Goal: Task Accomplishment & Management: Use online tool/utility

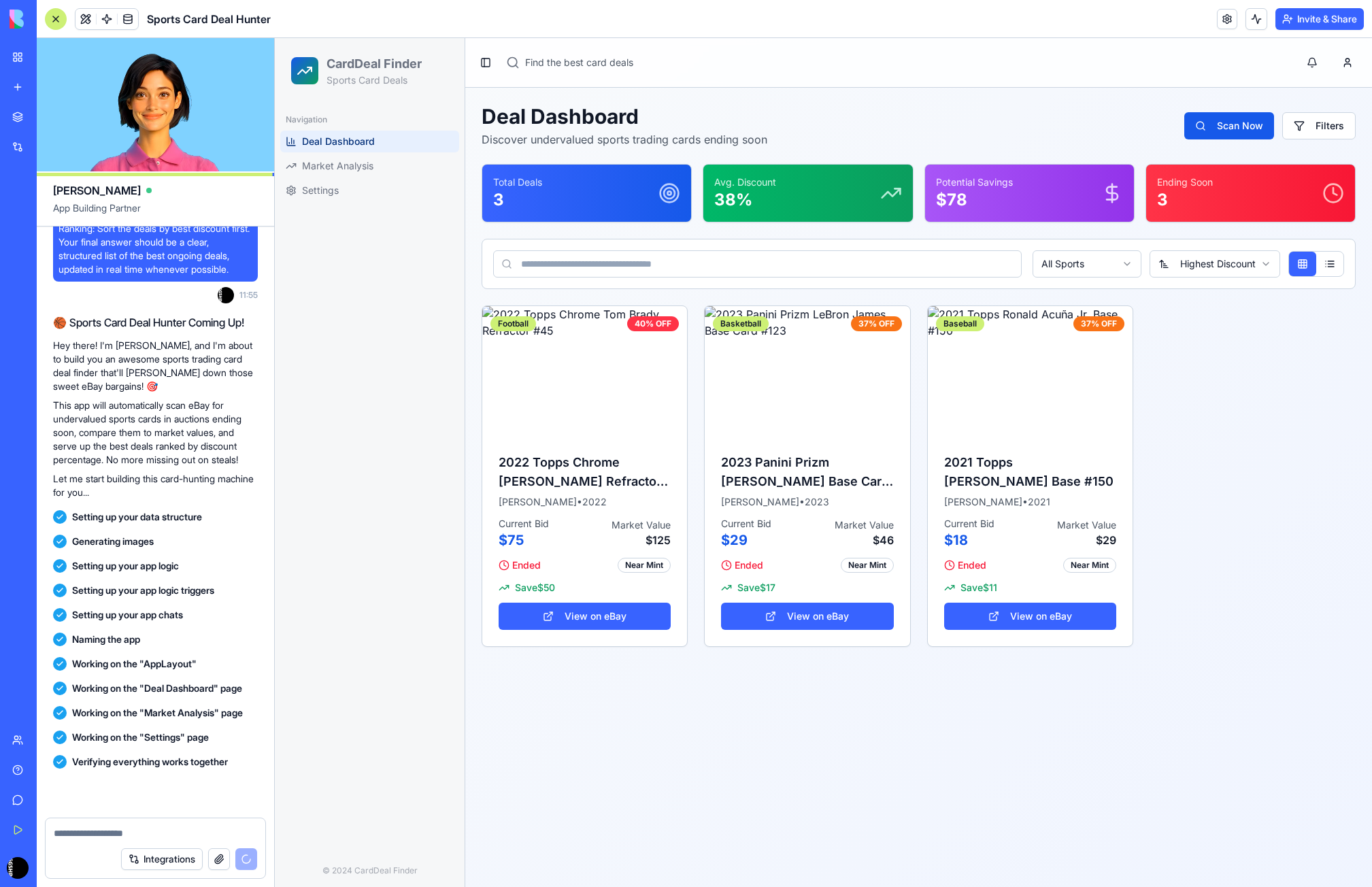
scroll to position [508, 0]
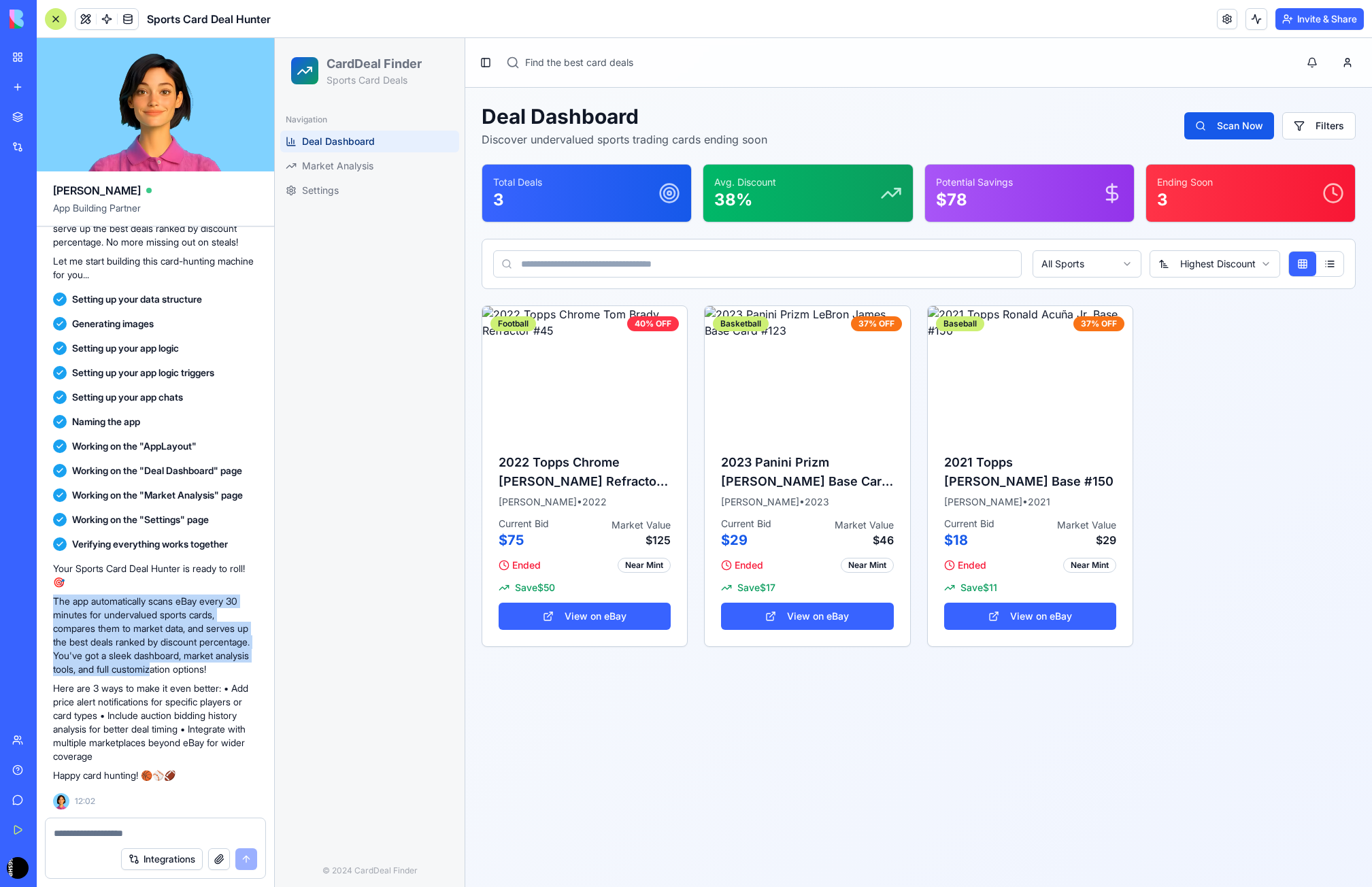
drag, startPoint x: 45, startPoint y: 593, endPoint x: 227, endPoint y: 655, distance: 192.3
click at [227, 655] on div "You are an AI agent specialized in finding undervalued sports trading cards on …" at bounding box center [155, 281] width 237 height 1072
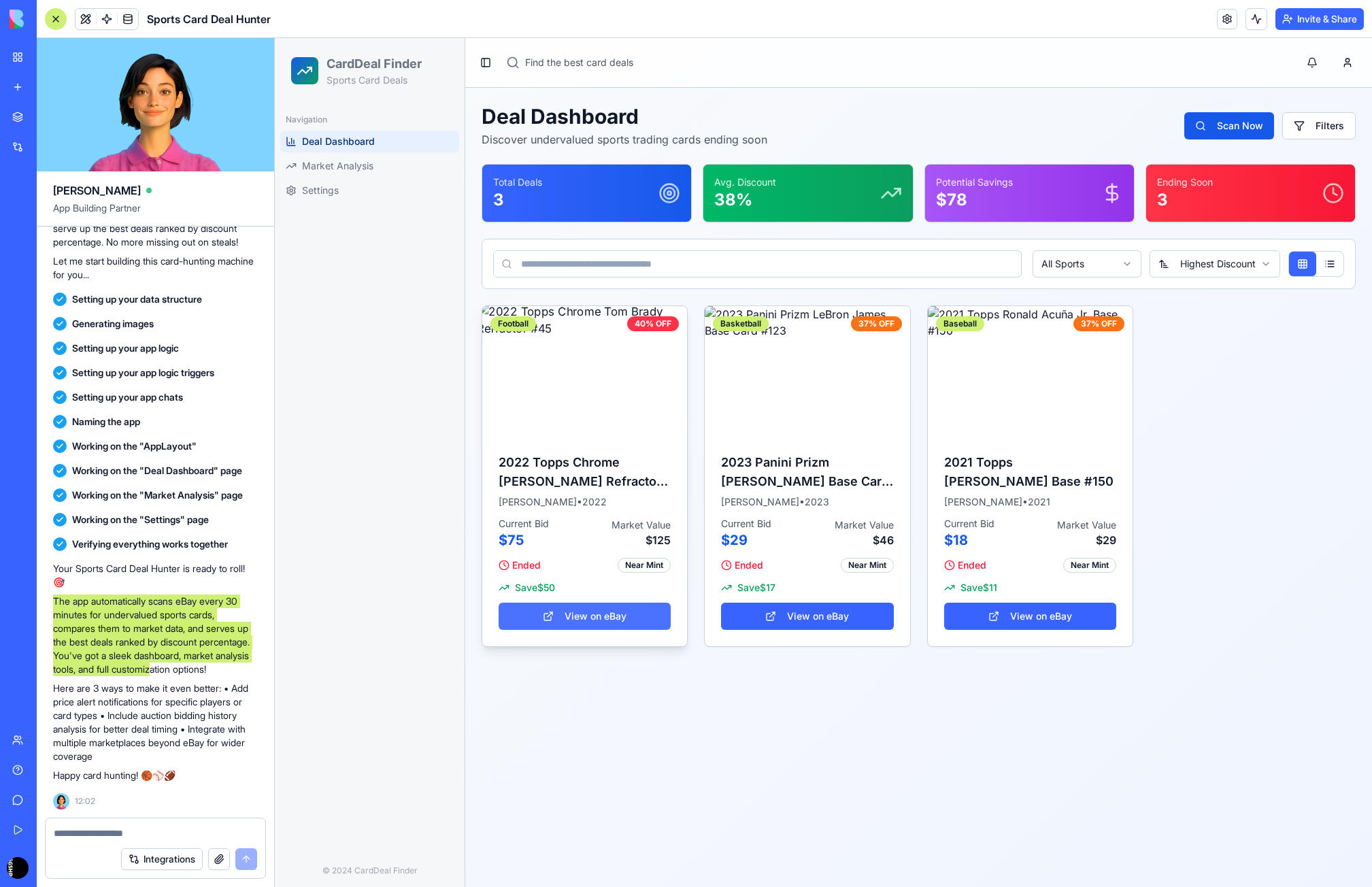
click at [586, 616] on link "View on eBay" at bounding box center [584, 615] width 172 height 27
click at [796, 618] on link "View on eBay" at bounding box center [807, 615] width 172 height 27
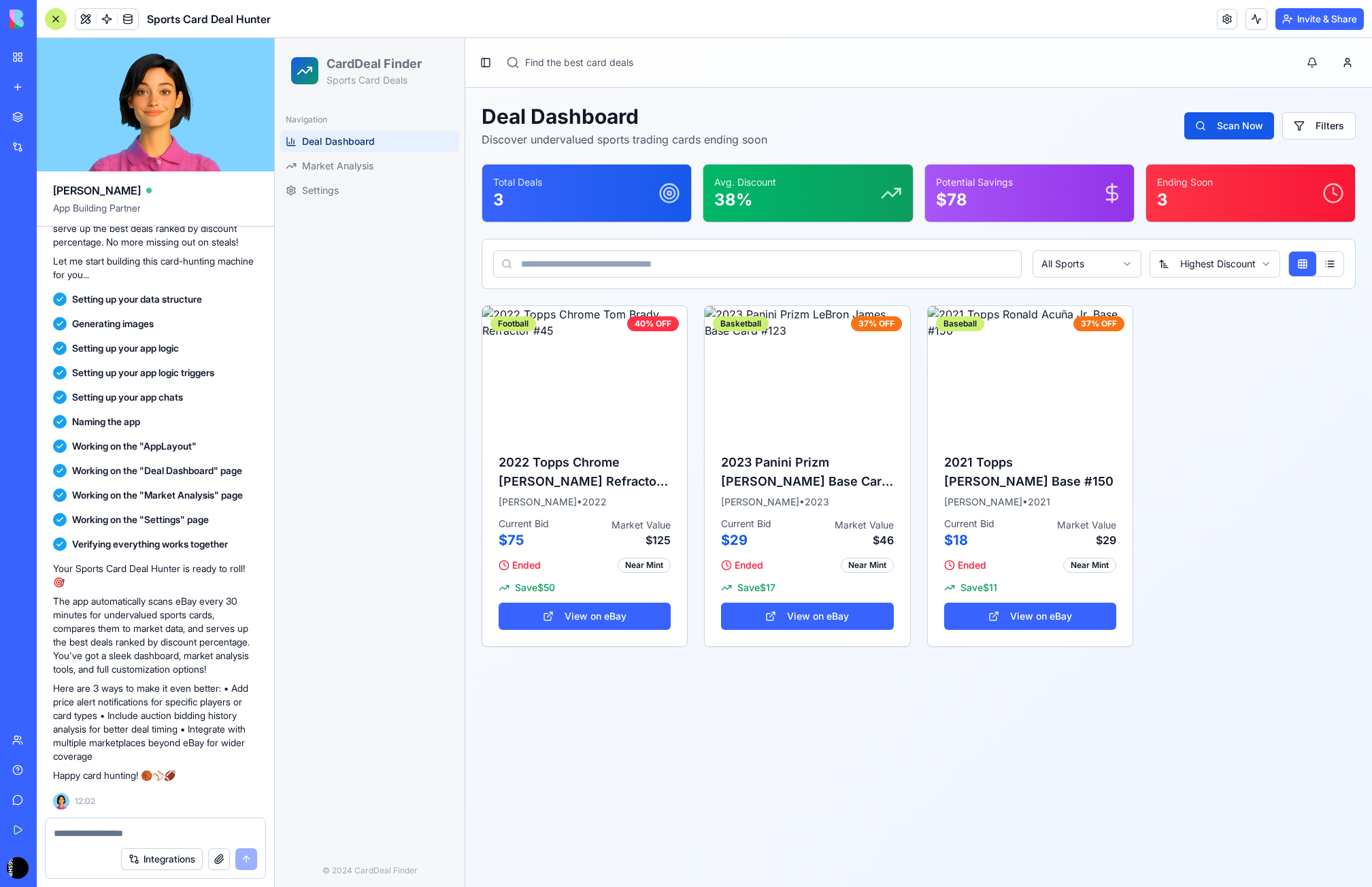
click at [139, 839] on textarea at bounding box center [155, 833] width 203 height 14
click at [376, 167] on link "Market Analysis" at bounding box center [370, 166] width 179 height 22
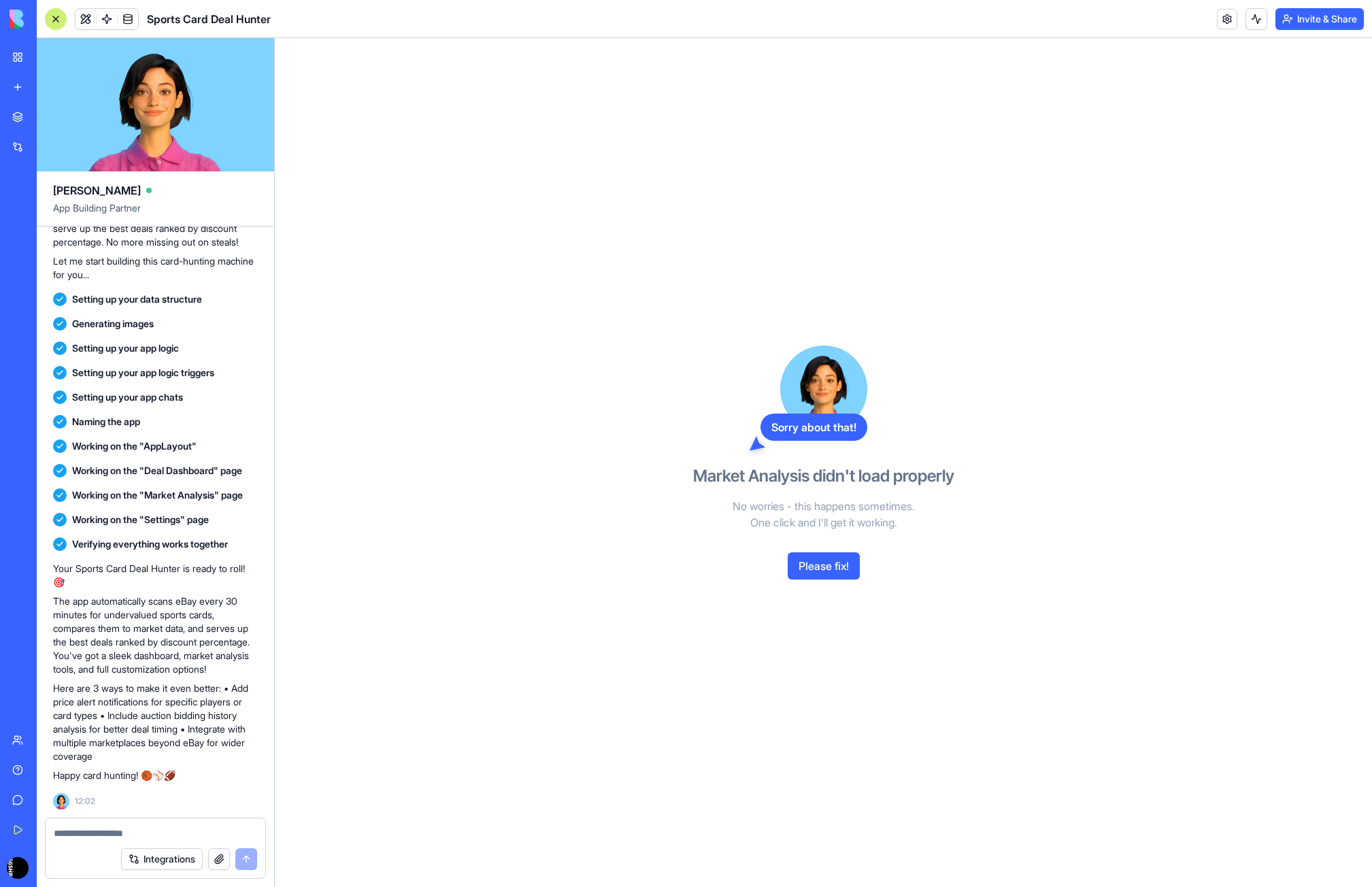
click at [808, 571] on button "Please fix!" at bounding box center [823, 565] width 72 height 27
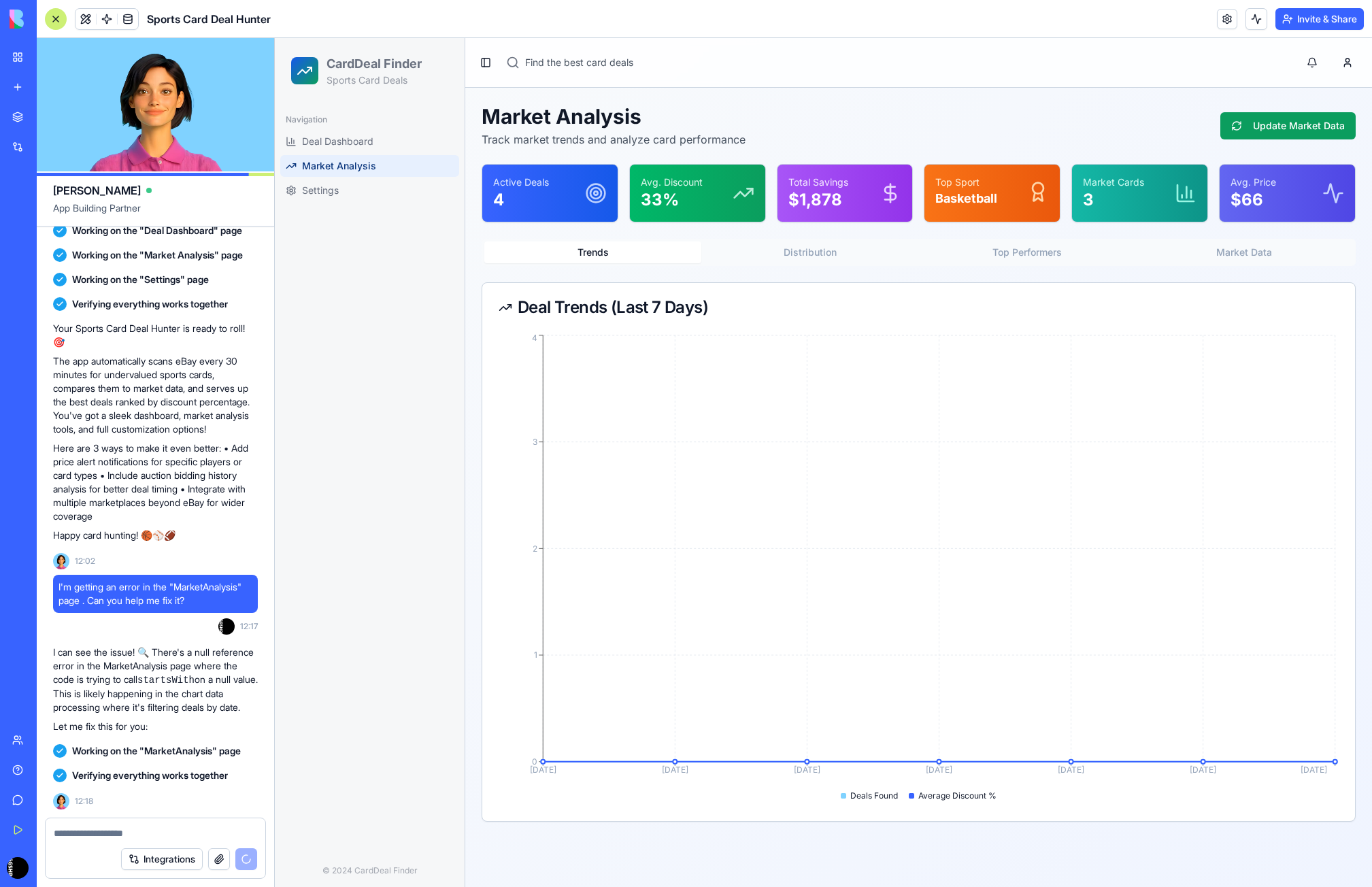
scroll to position [948, 0]
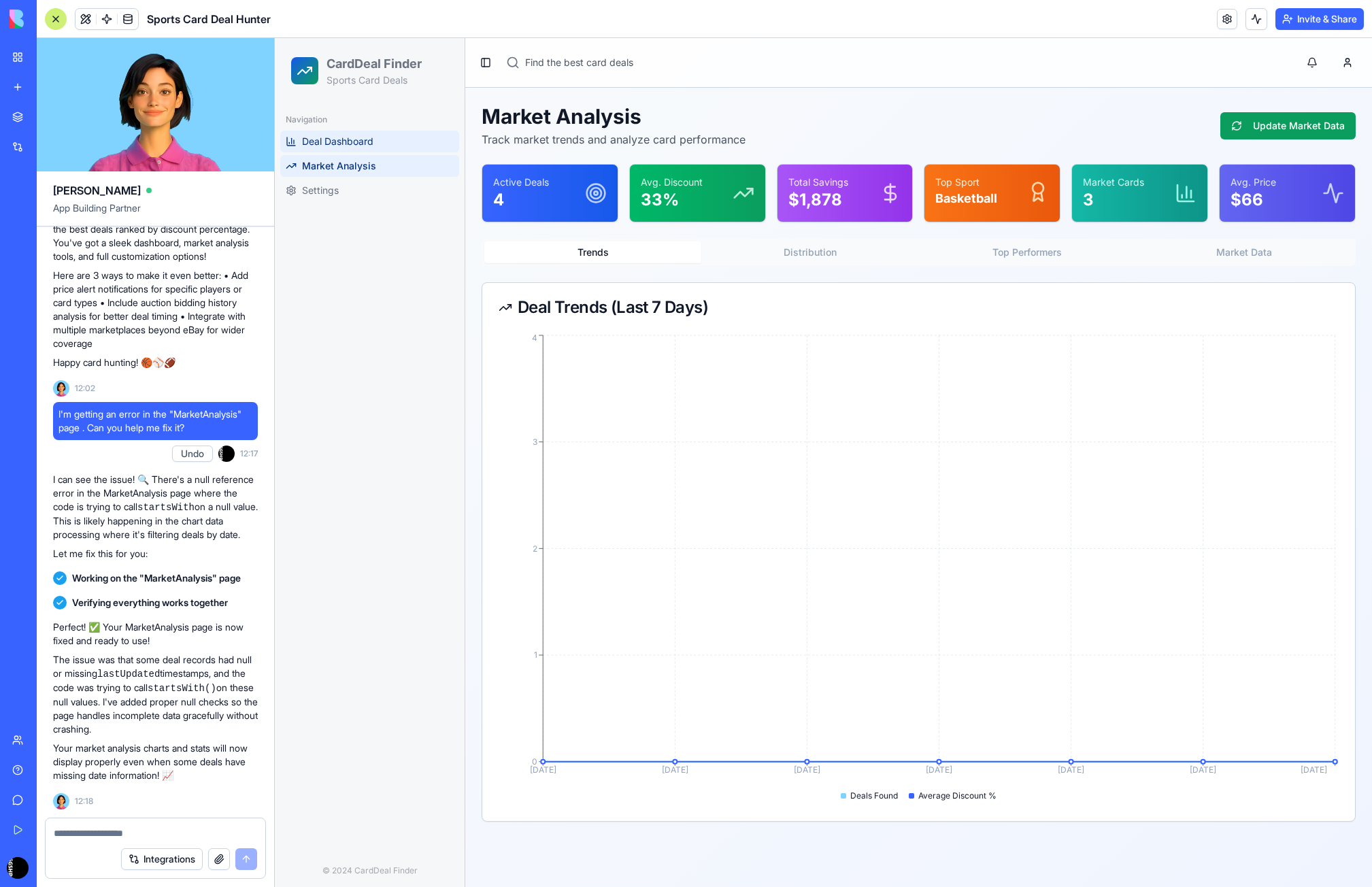
click at [356, 145] on span "Deal Dashboard" at bounding box center [338, 141] width 72 height 14
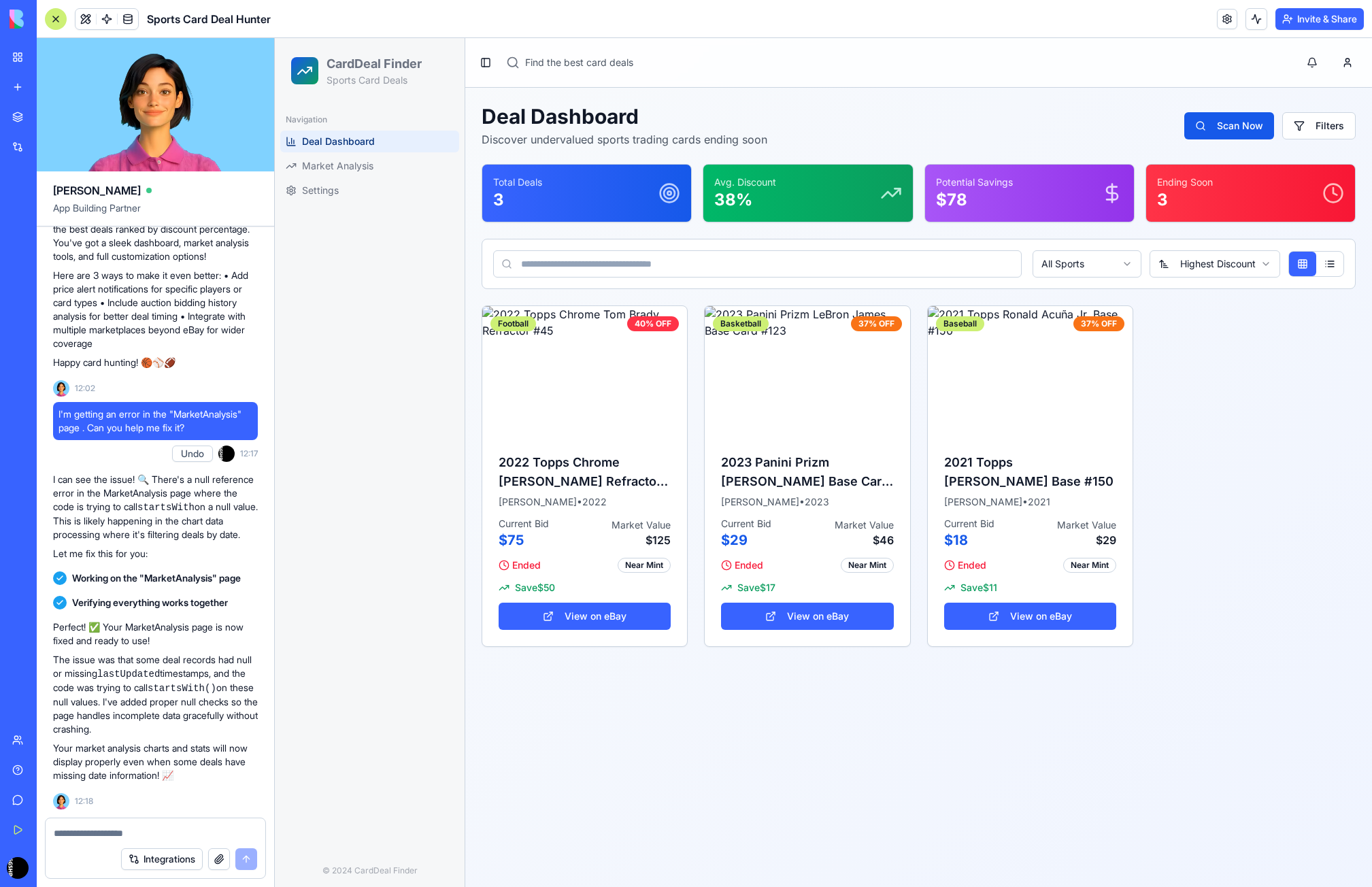
click at [116, 836] on textarea at bounding box center [155, 833] width 203 height 14
click at [158, 855] on button "Integrations" at bounding box center [162, 859] width 81 height 22
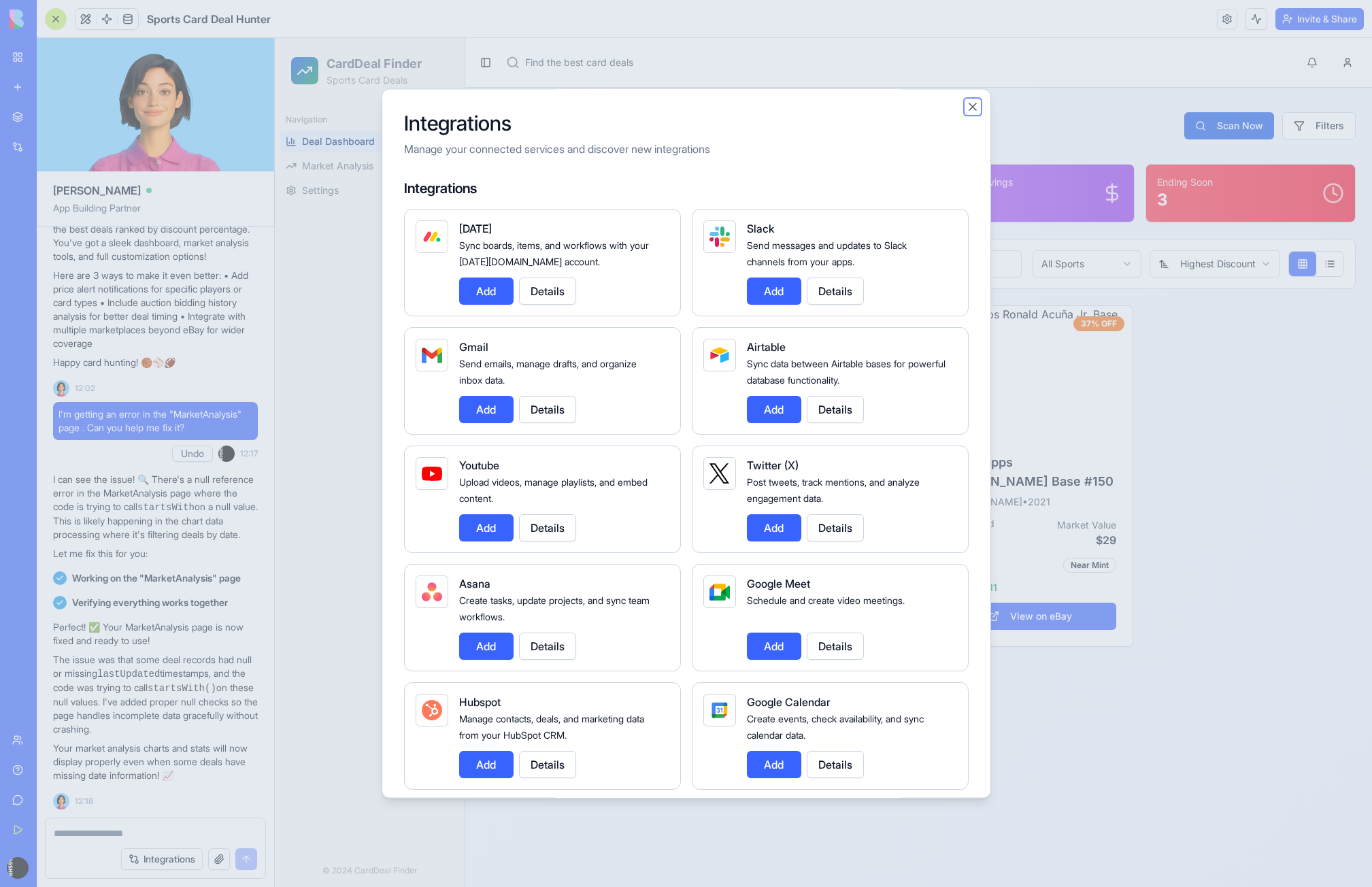
drag, startPoint x: 970, startPoint y: 105, endPoint x: 963, endPoint y: 112, distance: 9.9
click at [970, 105] on button "Close" at bounding box center [972, 107] width 14 height 14
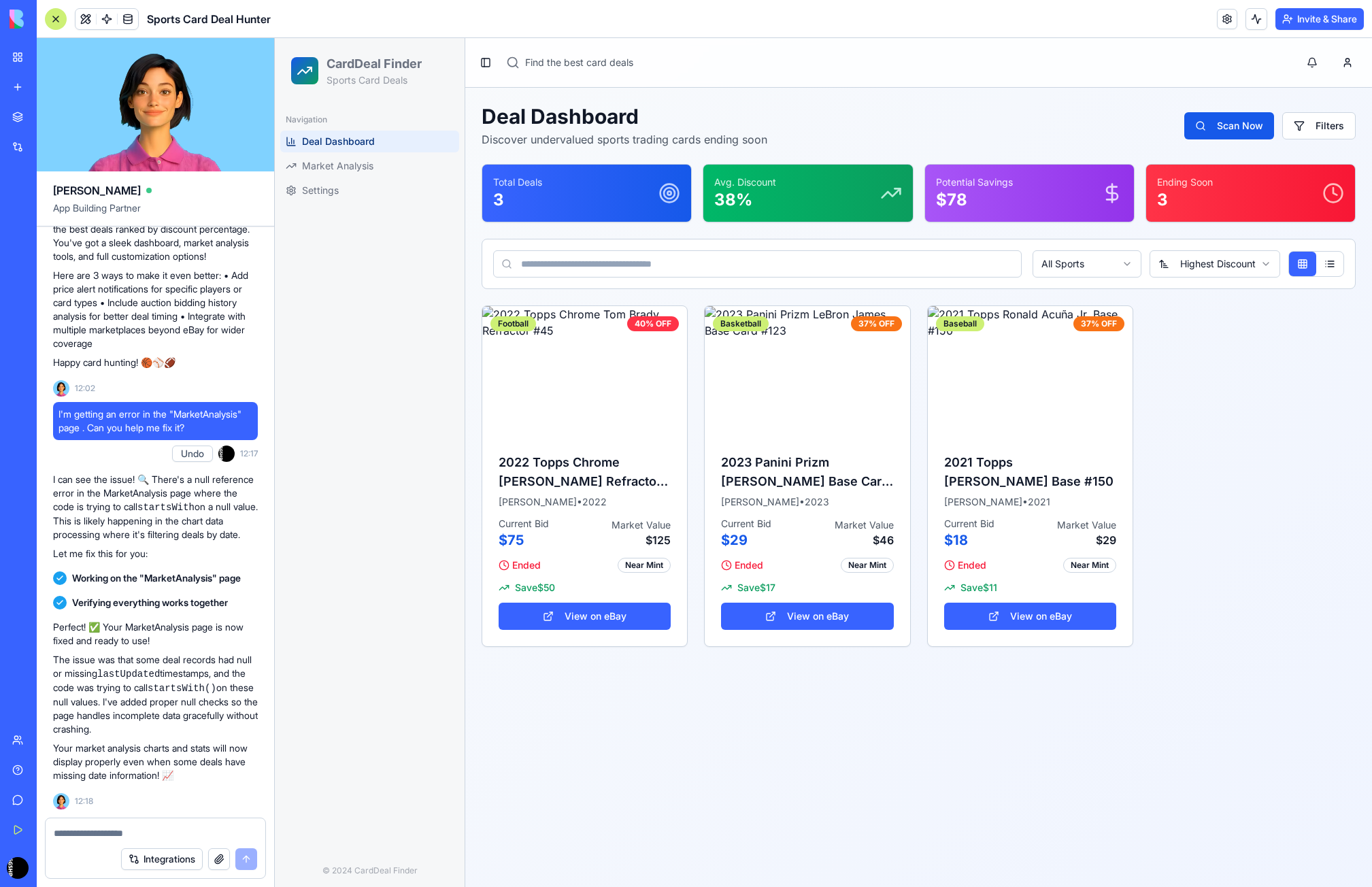
click at [130, 835] on textarea at bounding box center [155, 833] width 203 height 14
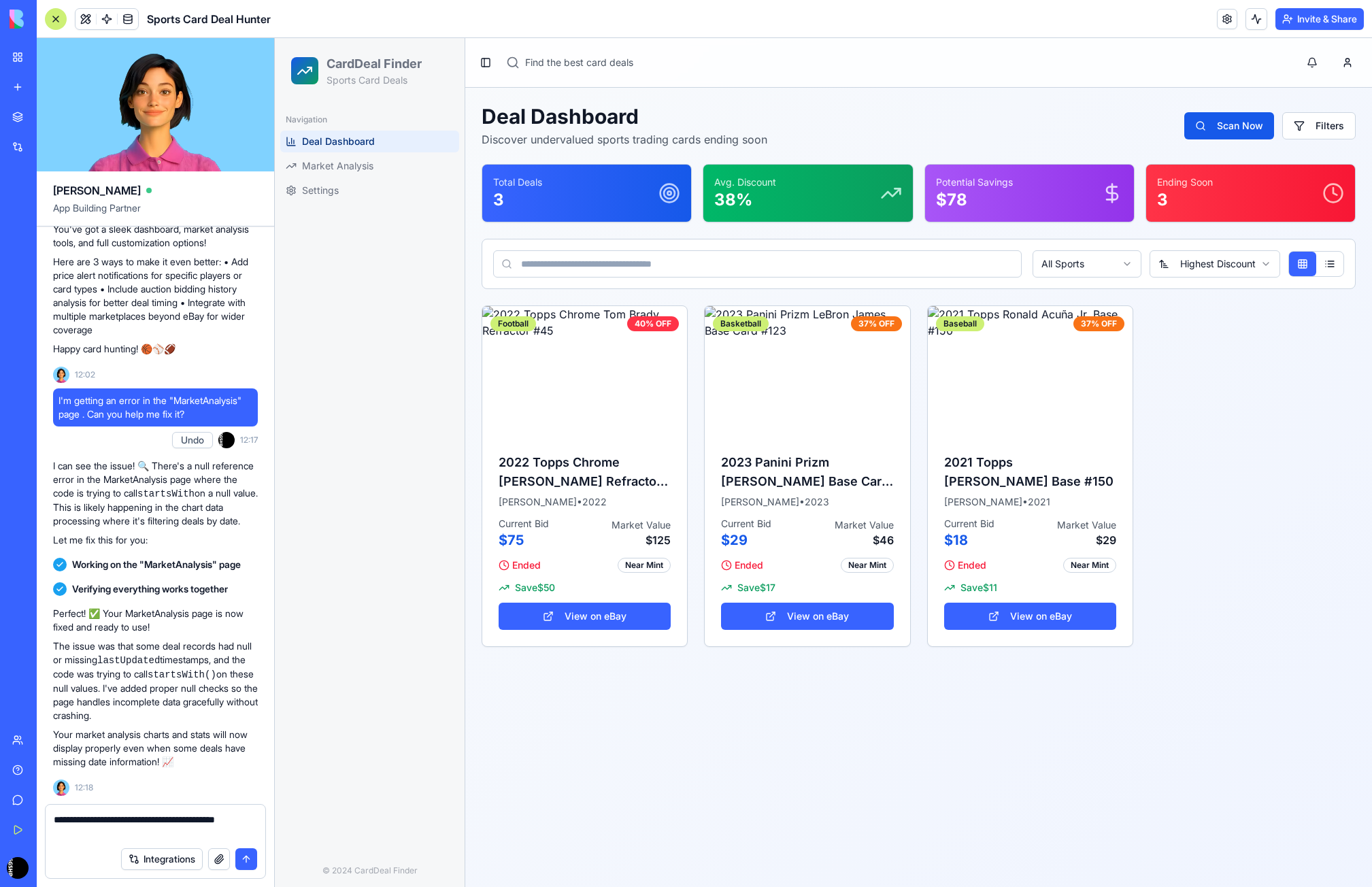
type textarea "**********"
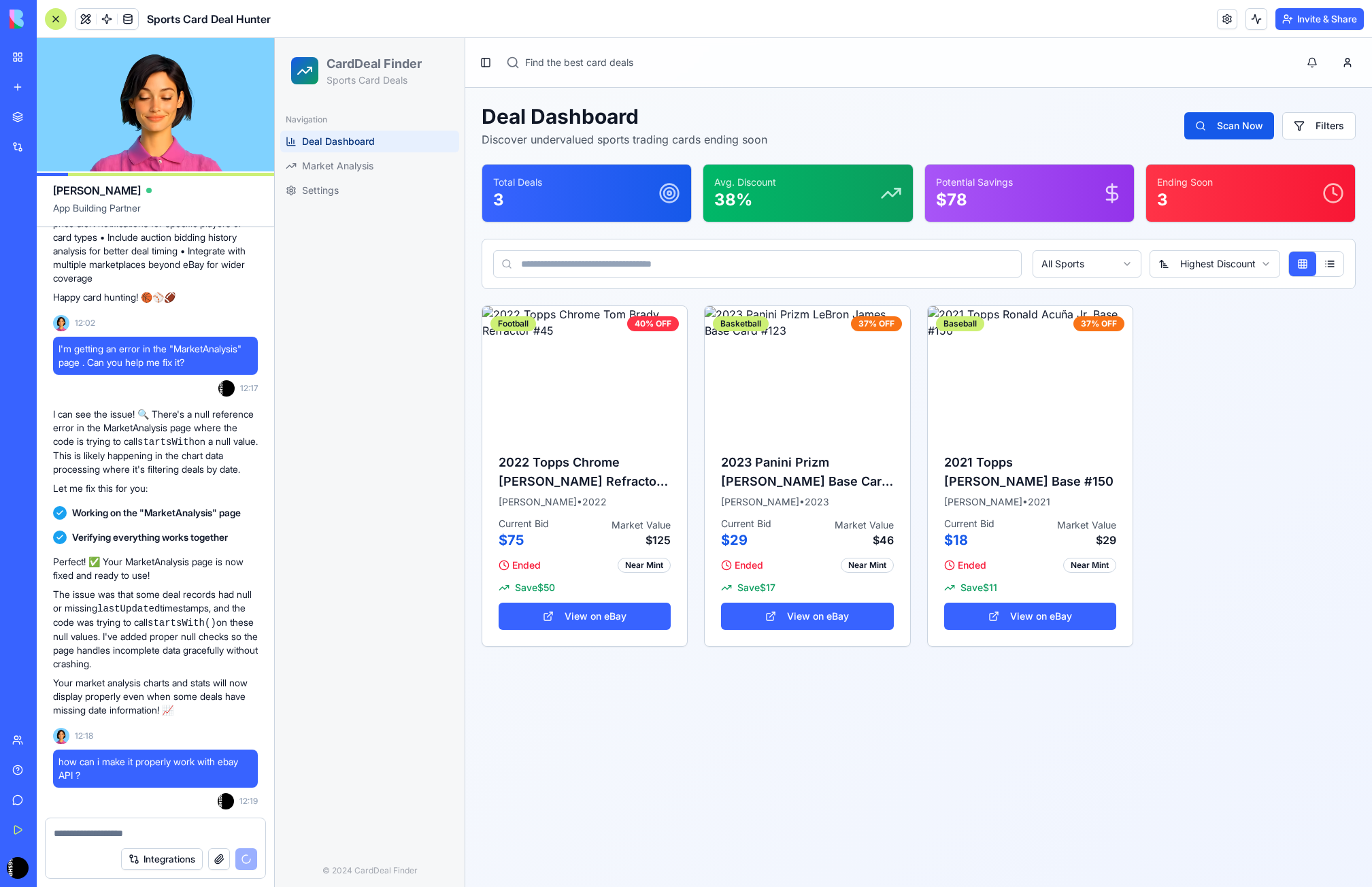
scroll to position [1590, 0]
